Goal: Task Accomplishment & Management: Manage account settings

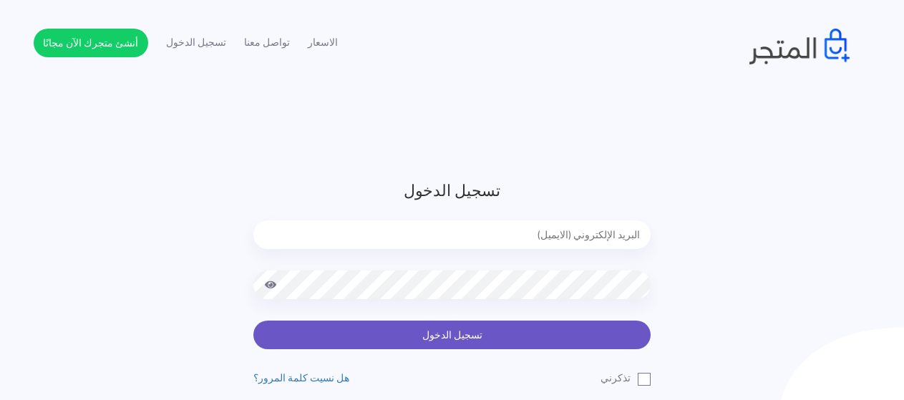
type input "[EMAIL_ADDRESS][DOMAIN_NAME]"
click at [388, 330] on button "تسجيل الدخول" at bounding box center [451, 335] width 397 height 29
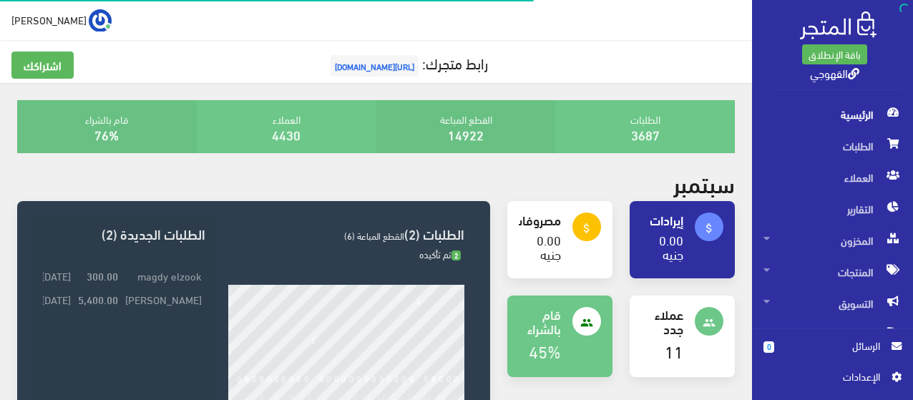
click at [568, 77] on h5 "رابط متجرك: [URL][DOMAIN_NAME]" at bounding box center [376, 66] width 730 height 29
click at [89, 21] on img at bounding box center [100, 20] width 23 height 23
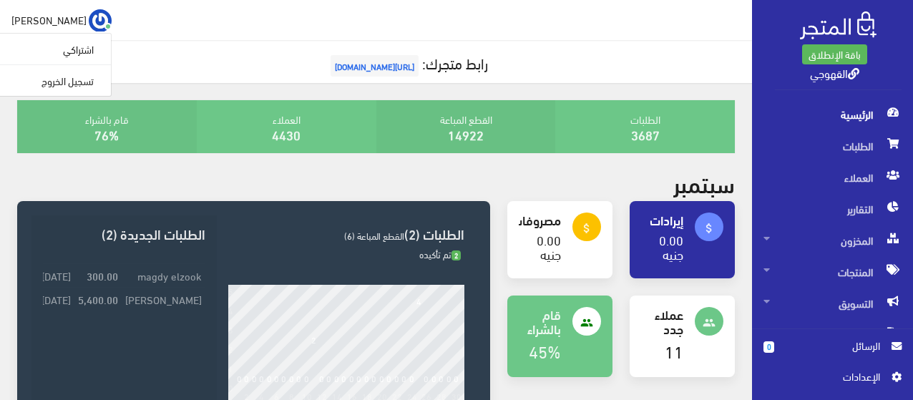
click at [157, 30] on div "[PERSON_NAME] اشتراكي تسجيل الخروج" at bounding box center [376, 20] width 730 height 23
